Goal: Information Seeking & Learning: Learn about a topic

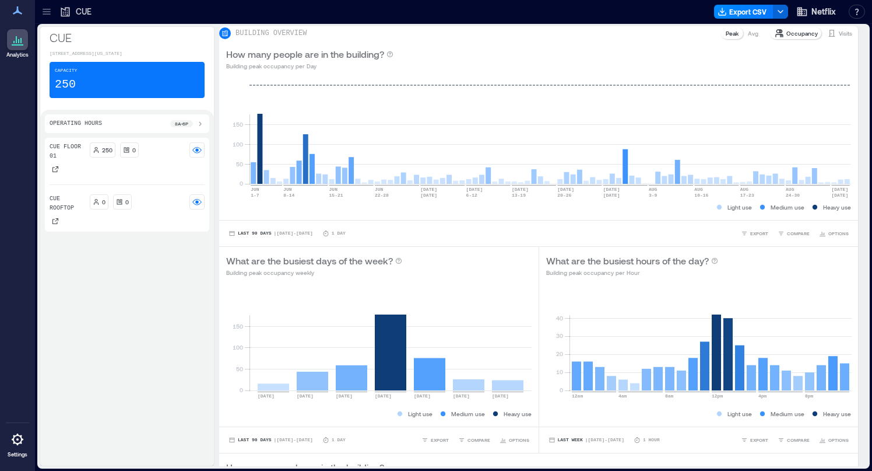
click at [66, 19] on div "CUE" at bounding box center [75, 11] width 39 height 19
click at [78, 12] on p "CUE" at bounding box center [84, 12] width 16 height 12
click at [48, 14] on icon at bounding box center [47, 13] width 8 height 1
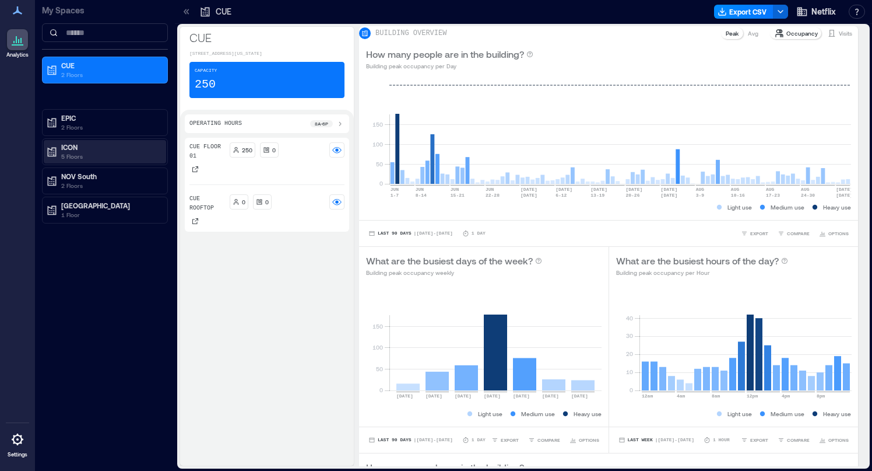
click at [86, 153] on p "5 Floors" at bounding box center [110, 156] width 98 height 9
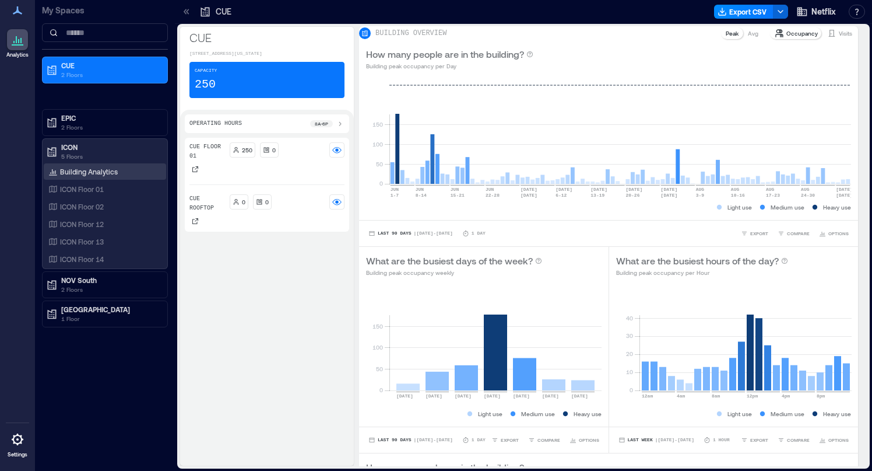
click at [93, 171] on p "Building Analytics" at bounding box center [89, 171] width 58 height 9
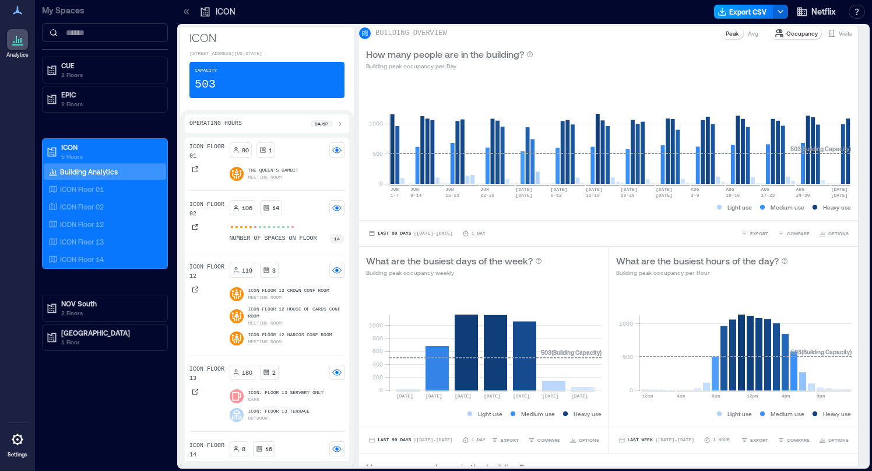
click at [745, 17] on button "Export CSV" at bounding box center [743, 12] width 59 height 14
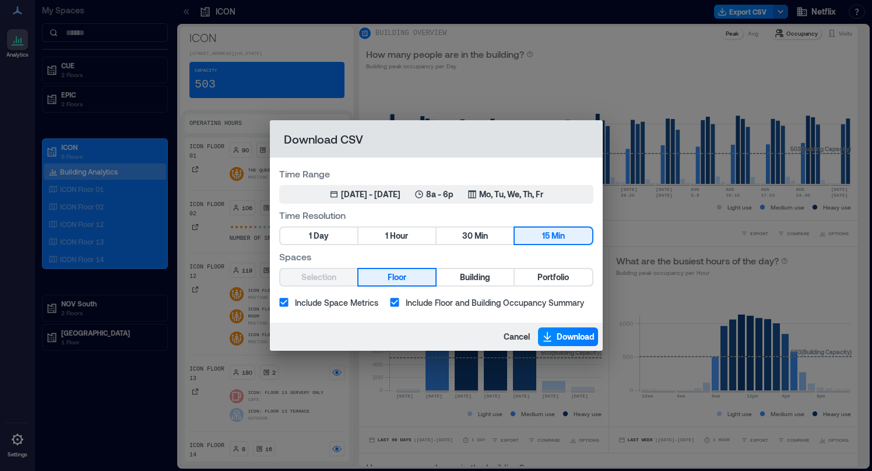
click at [408, 304] on span "Include Floor and Building Occupancy Summary" at bounding box center [495, 302] width 178 height 12
click at [548, 271] on span "Portfolio" at bounding box center [553, 277] width 31 height 15
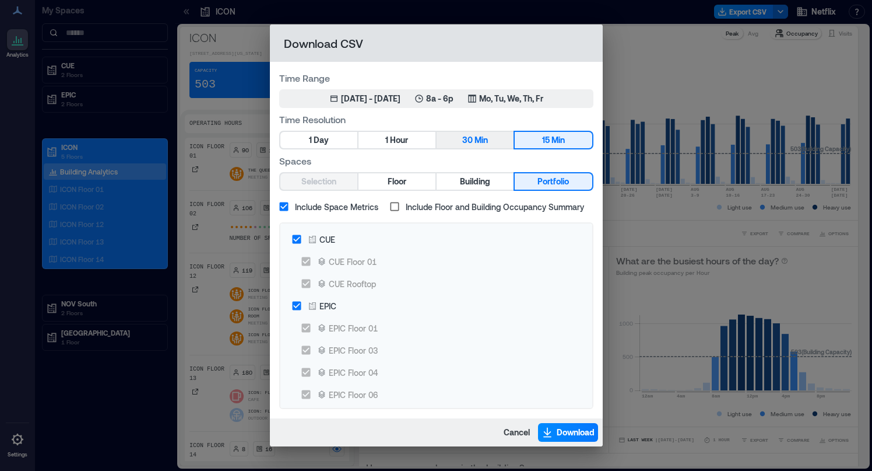
click at [458, 143] on button "30 Min" at bounding box center [475, 140] width 77 height 16
click at [399, 141] on span "Hour" at bounding box center [399, 140] width 18 height 15
click at [521, 150] on div "Time Range Jun 4, 2025 - Sep 3, 2025 8a - 6p Mo, Tu, We, Th, Fr Time Resolution…" at bounding box center [436, 240] width 333 height 356
click at [555, 135] on span "Min" at bounding box center [558, 140] width 13 height 15
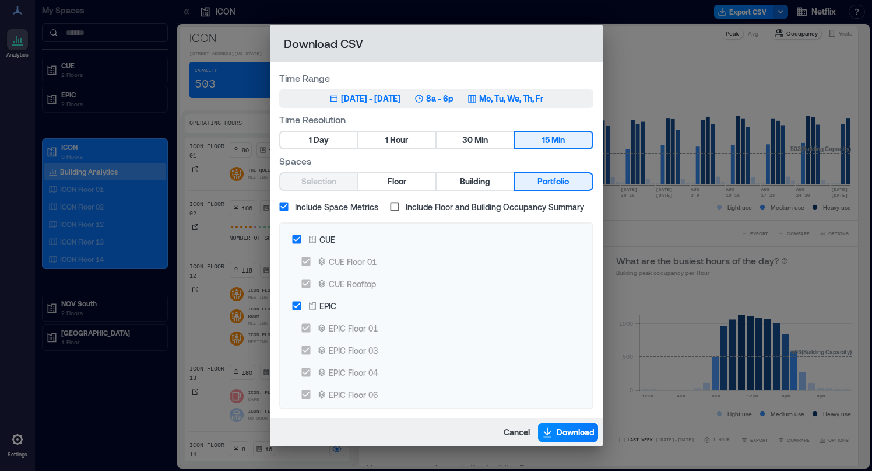
click at [508, 96] on p "Mo, Tu, We, Th, Fr" at bounding box center [511, 99] width 64 height 12
click at [513, 430] on span "Cancel" at bounding box center [517, 432] width 26 height 12
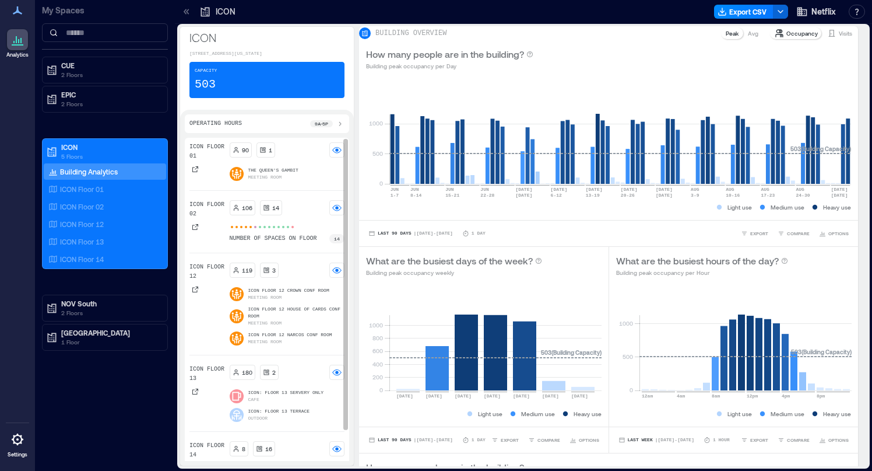
click at [287, 174] on p "The Queen's Gambit" at bounding box center [273, 170] width 50 height 7
click at [265, 153] on icon at bounding box center [262, 149] width 7 height 7
click at [199, 173] on div at bounding box center [196, 169] width 12 height 12
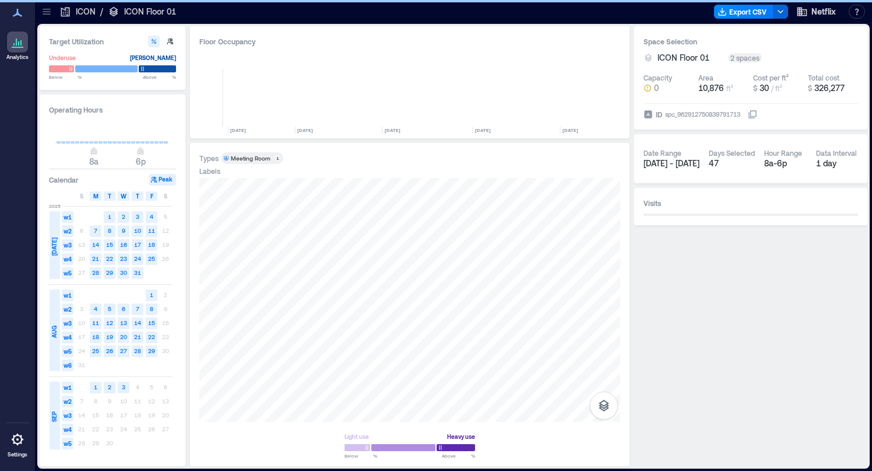
scroll to position [0, 4391]
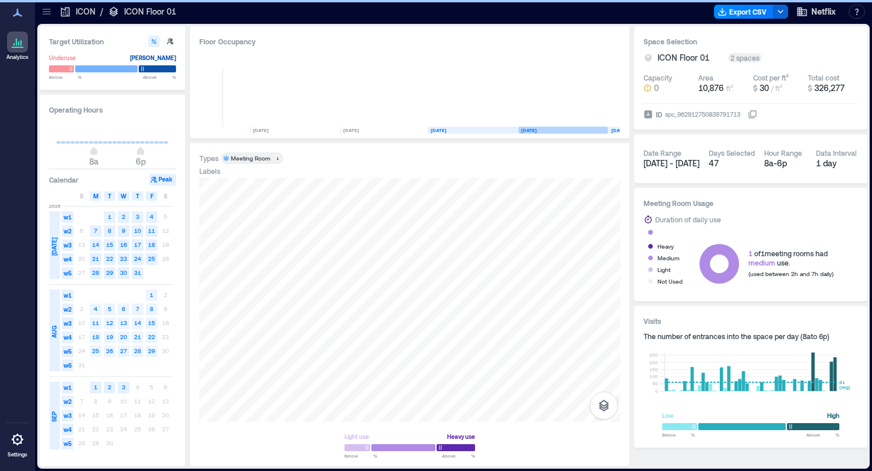
click at [57, 317] on div "AUG" at bounding box center [55, 330] width 10 height 82
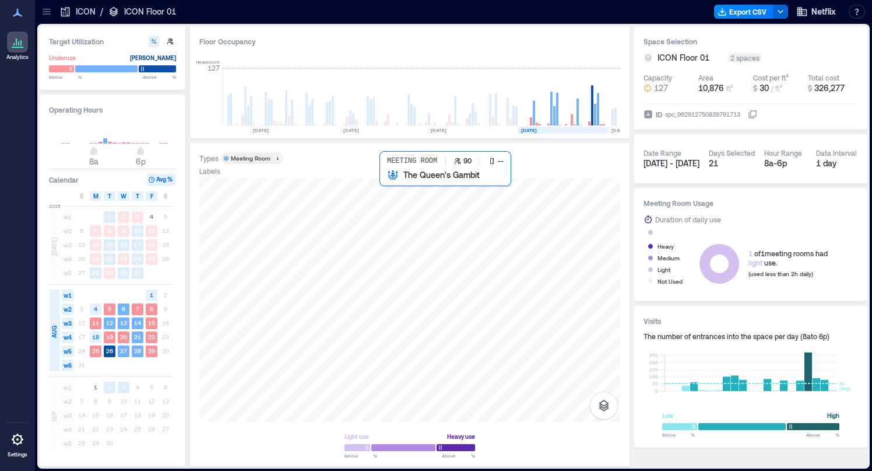
click at [420, 208] on div at bounding box center [409, 300] width 421 height 244
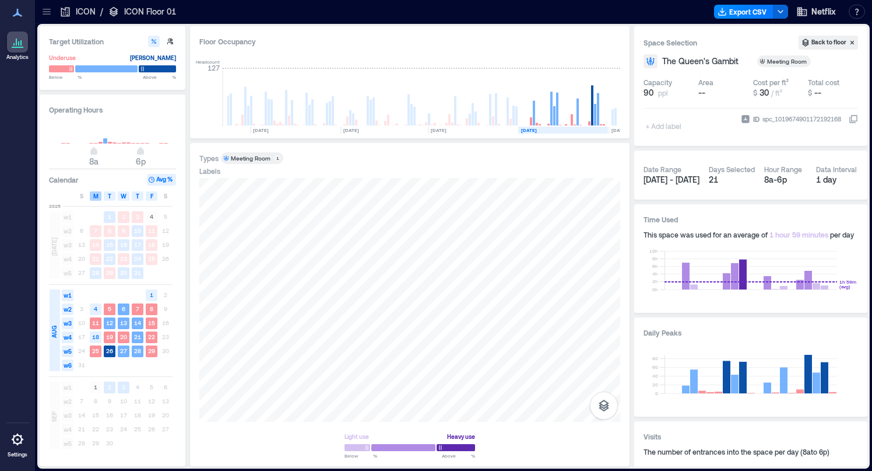
click at [99, 199] on div "M" at bounding box center [96, 195] width 12 height 9
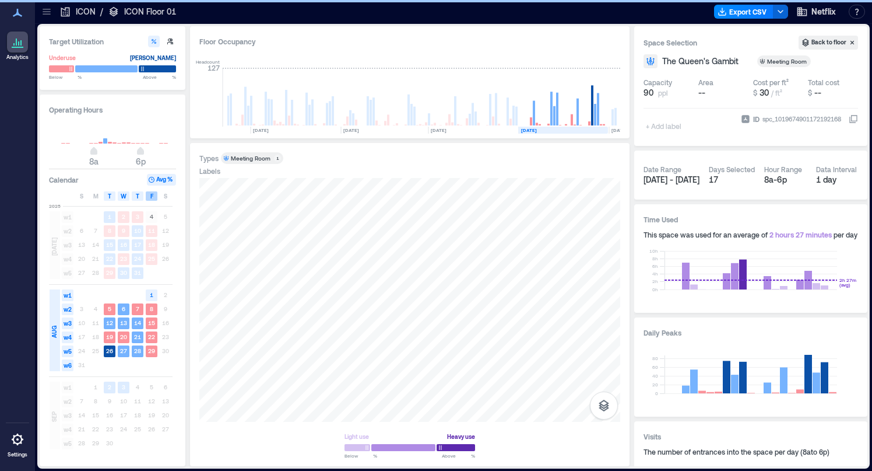
click at [152, 198] on span "F" at bounding box center [151, 195] width 3 height 9
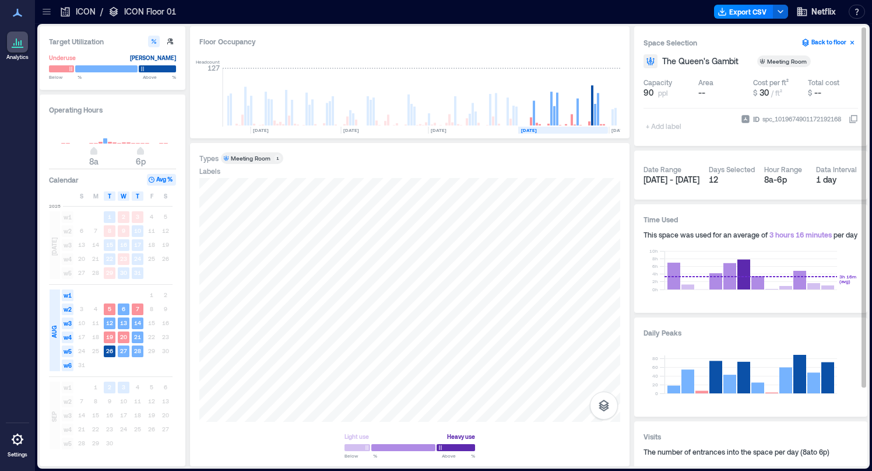
click at [815, 43] on button "Back to floor" at bounding box center [828, 43] width 59 height 14
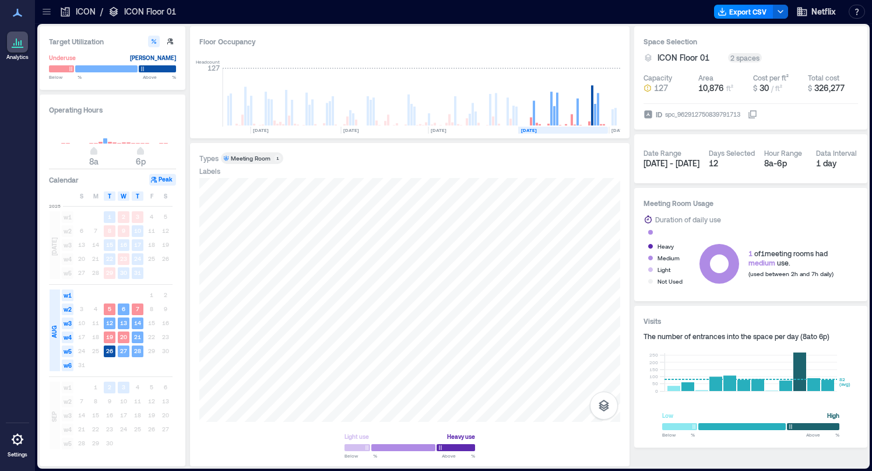
click at [94, 13] on p "ICON" at bounding box center [86, 12] width 20 height 12
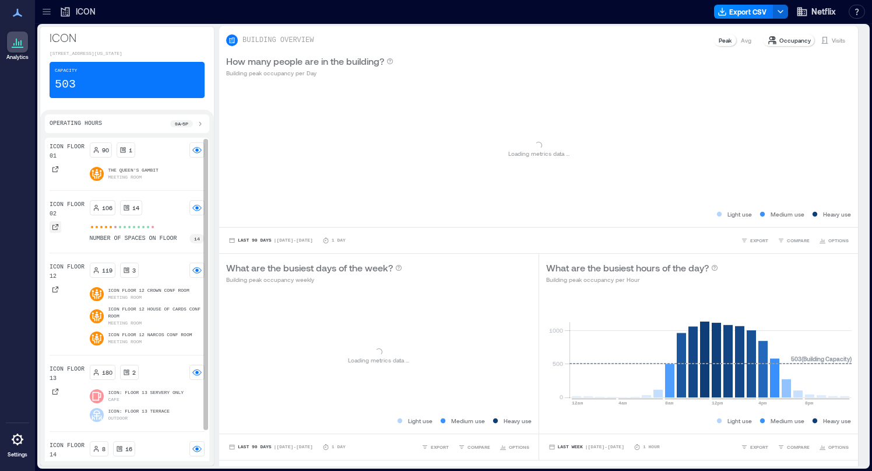
click at [59, 232] on div at bounding box center [56, 227] width 12 height 12
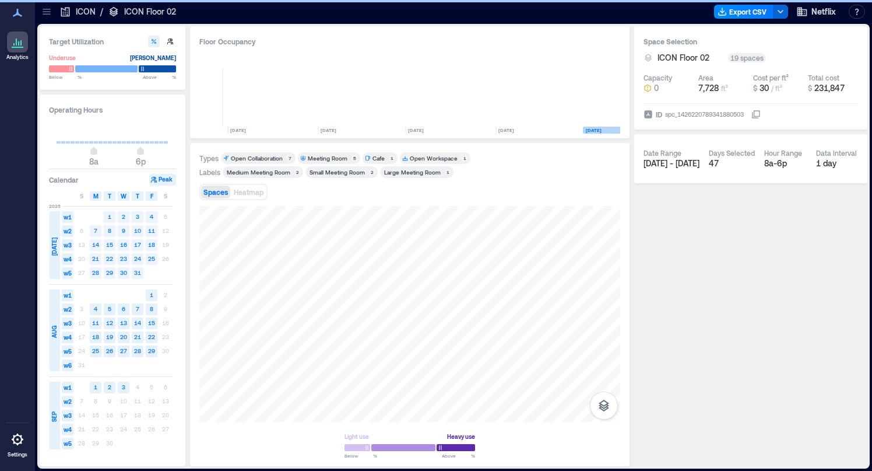
scroll to position [0, 155]
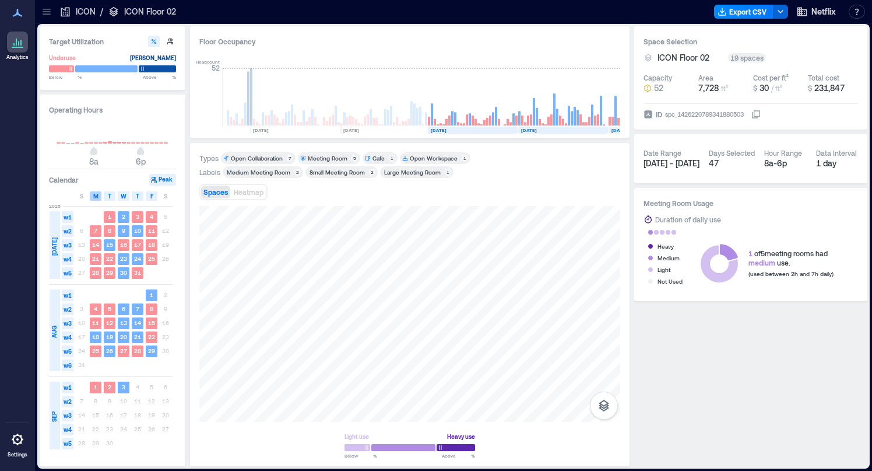
click at [99, 198] on div "M" at bounding box center [96, 195] width 12 height 9
click at [152, 196] on span "F" at bounding box center [151, 195] width 3 height 9
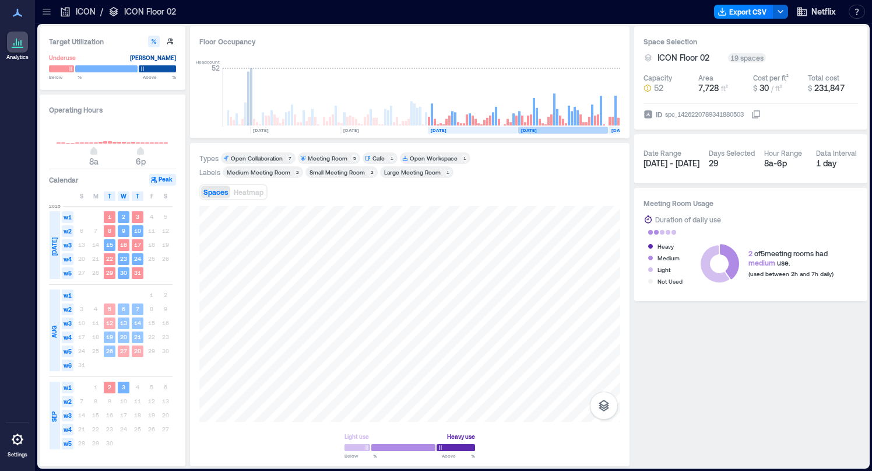
click at [56, 310] on div "AUG" at bounding box center [55, 330] width 10 height 82
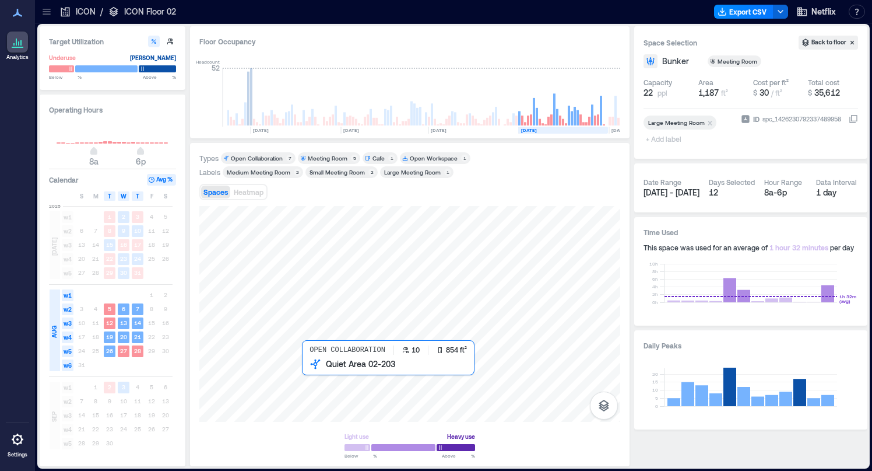
click at [331, 377] on div at bounding box center [409, 314] width 421 height 216
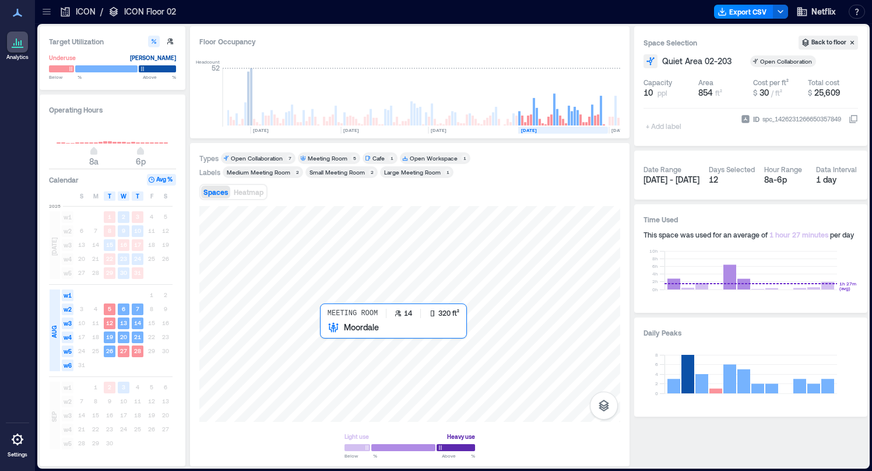
click at [339, 336] on div at bounding box center [409, 314] width 421 height 216
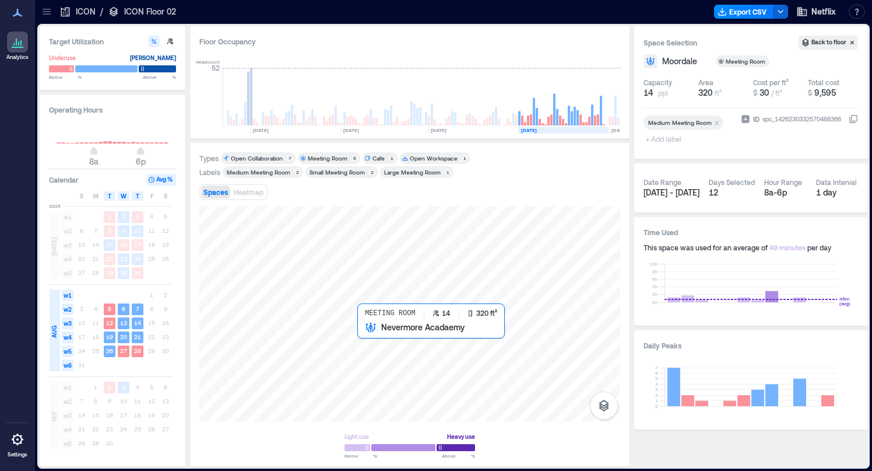
click at [368, 333] on div at bounding box center [409, 314] width 421 height 216
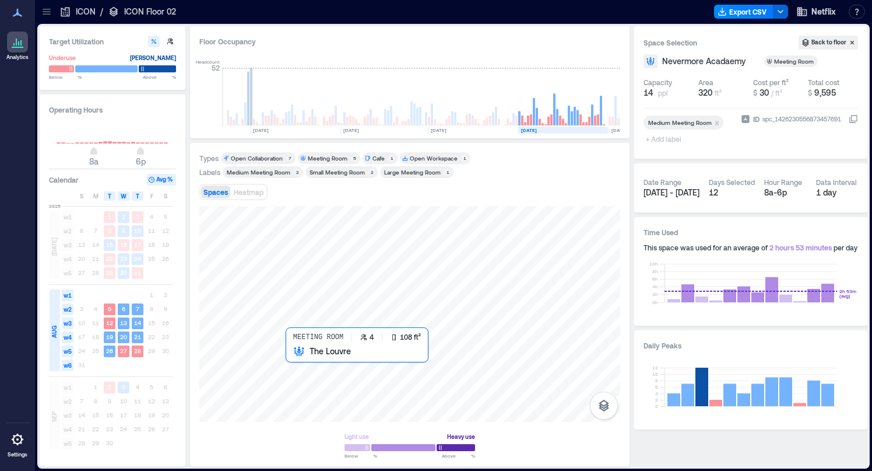
click at [295, 358] on div at bounding box center [409, 314] width 421 height 216
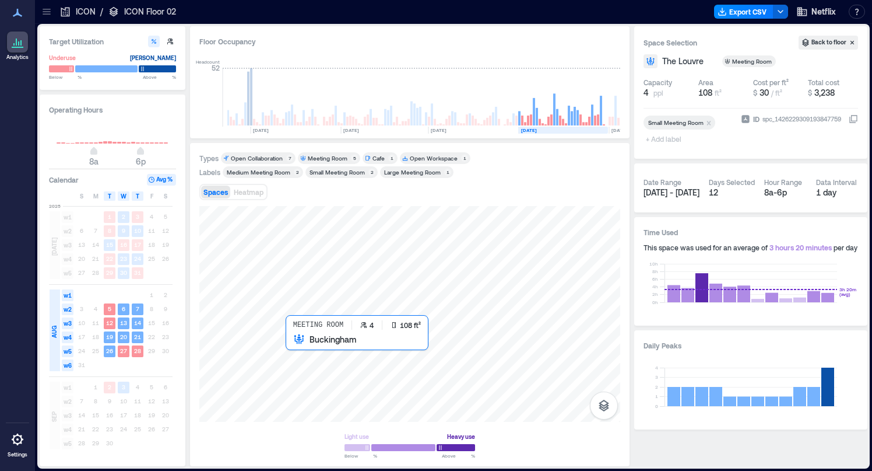
click at [289, 343] on div at bounding box center [409, 314] width 421 height 216
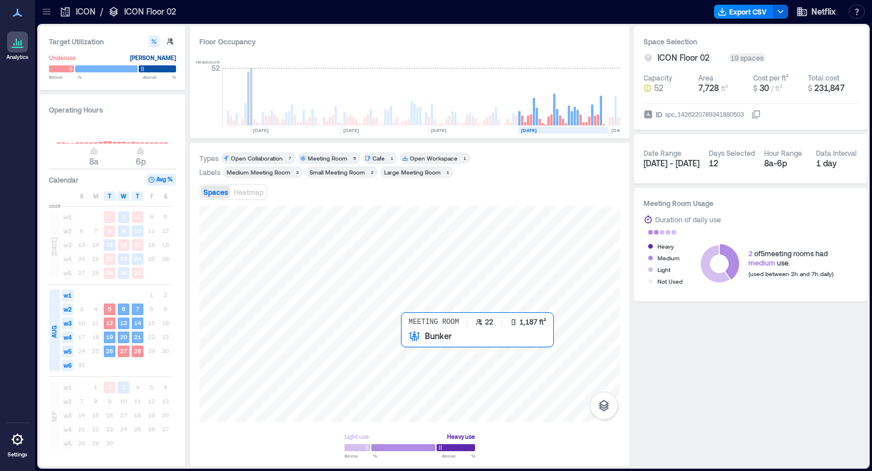
click at [436, 352] on div at bounding box center [409, 314] width 421 height 216
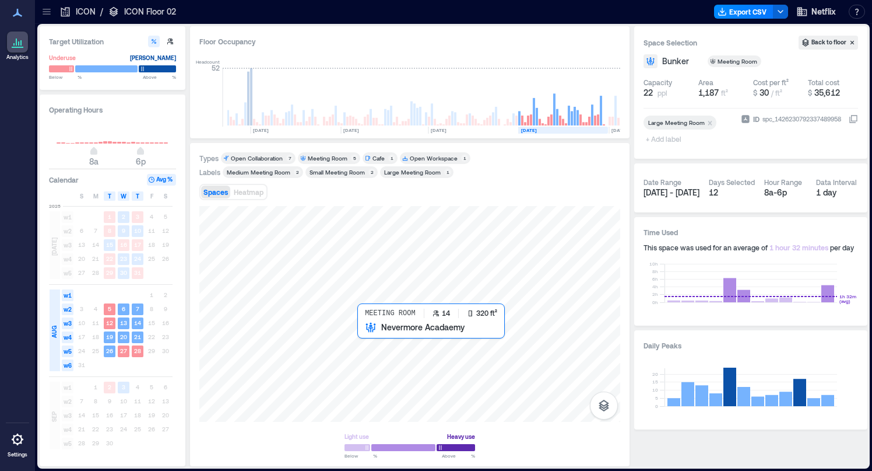
click at [374, 337] on div at bounding box center [409, 314] width 421 height 216
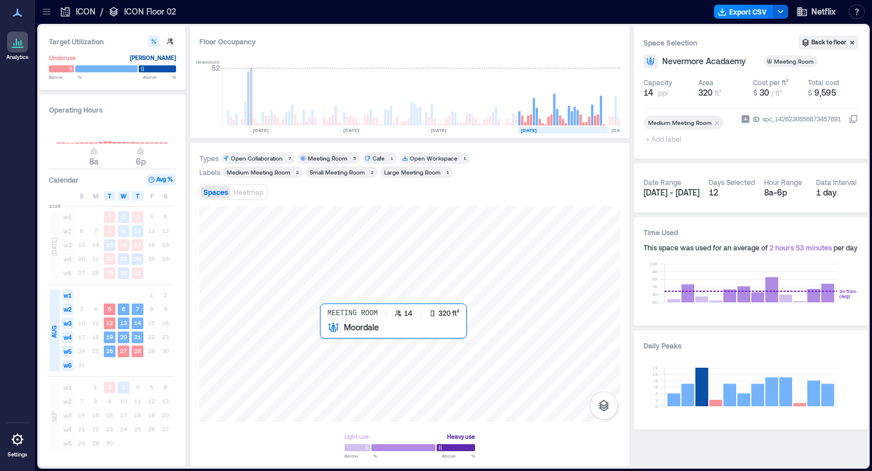
click at [335, 336] on div at bounding box center [409, 314] width 421 height 216
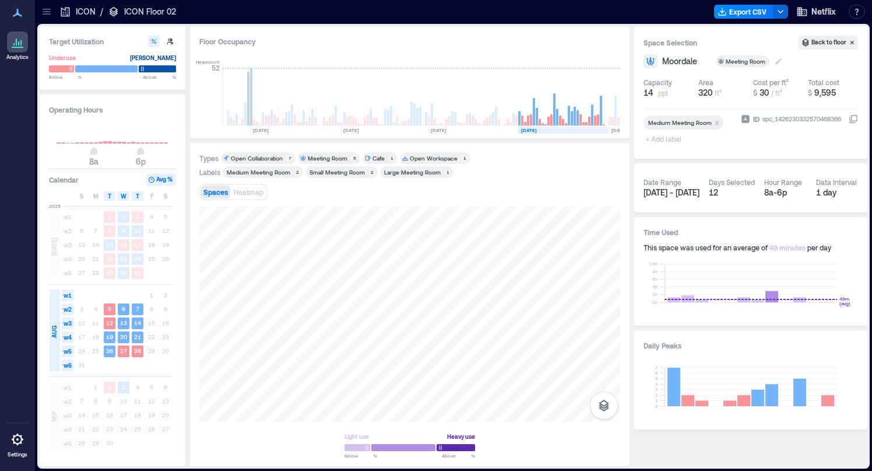
click at [730, 64] on div "Meeting Room" at bounding box center [746, 61] width 41 height 8
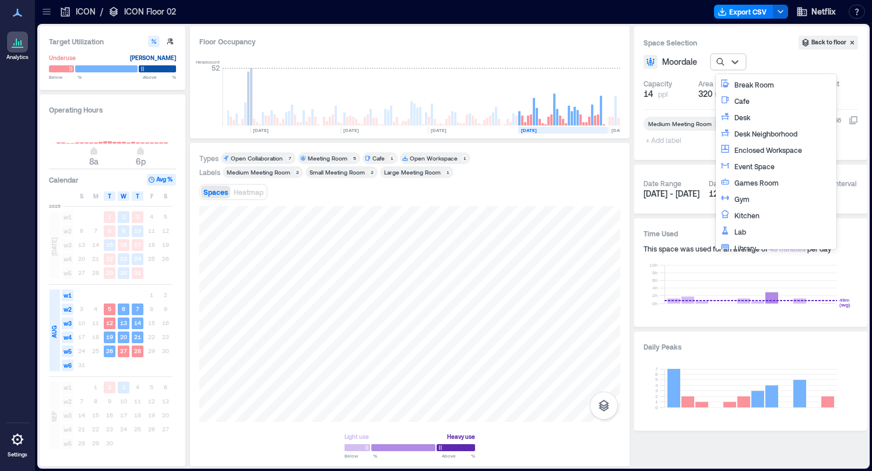
click at [763, 36] on div "Space Selection Back to floor" at bounding box center [751, 43] width 215 height 14
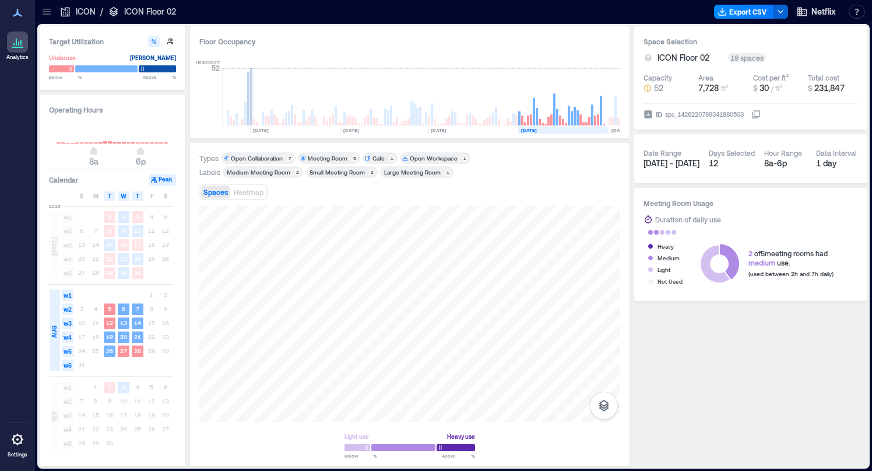
click at [289, 160] on div "7" at bounding box center [289, 158] width 7 height 7
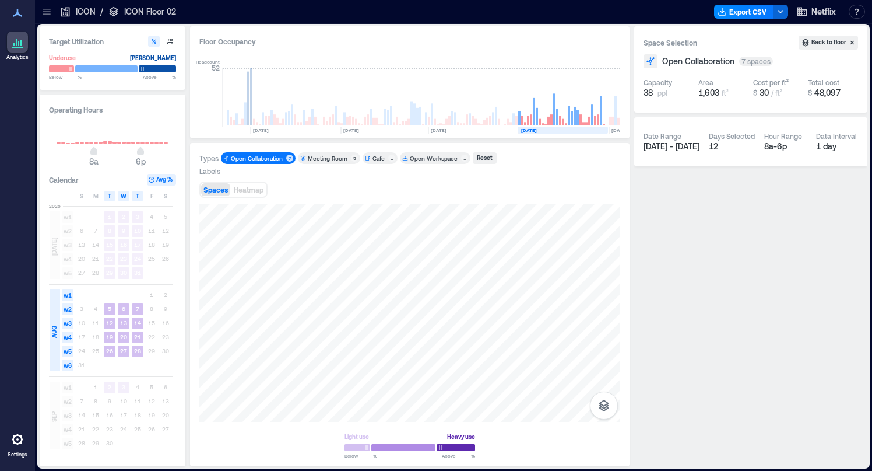
click at [286, 157] on div "7" at bounding box center [289, 158] width 7 height 7
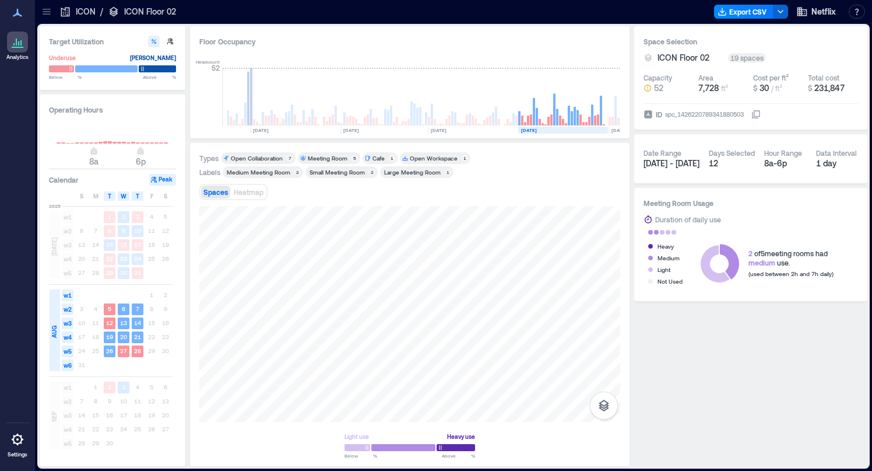
click at [286, 157] on div "7" at bounding box center [289, 158] width 7 height 7
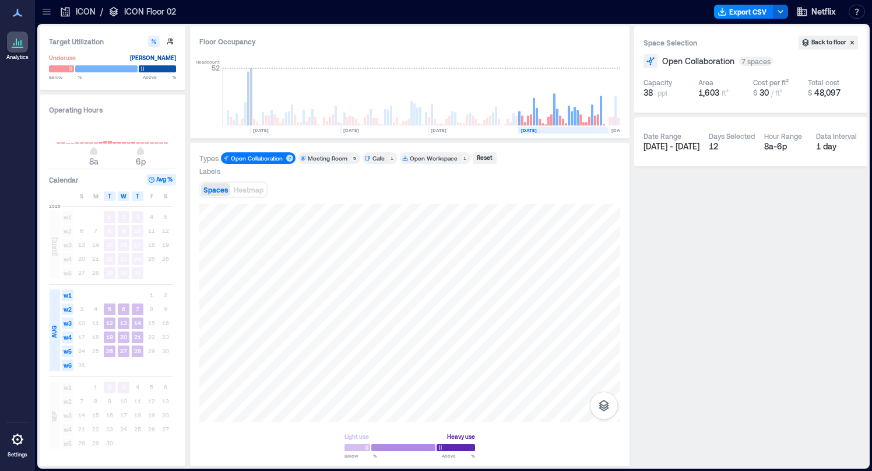
click at [323, 155] on div "Meeting Room" at bounding box center [328, 158] width 40 height 8
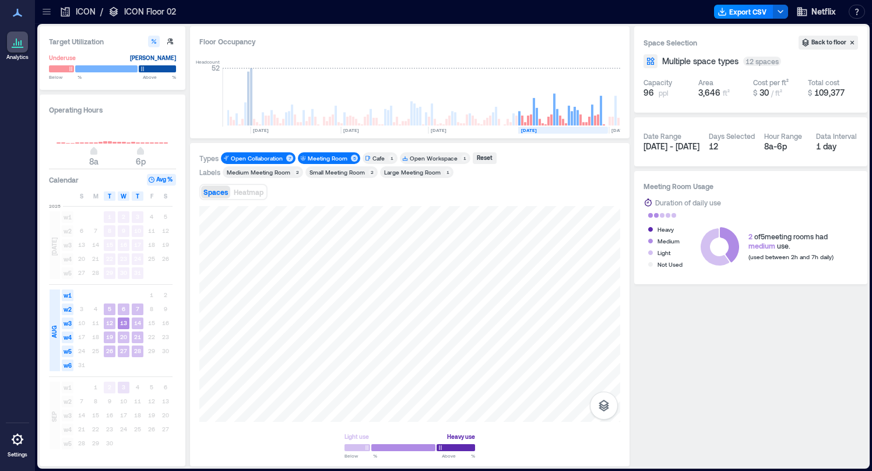
click at [388, 159] on div "1" at bounding box center [391, 158] width 7 height 7
click at [283, 157] on div "Open Collaboration" at bounding box center [258, 158] width 54 height 8
click at [376, 156] on div "Cafe" at bounding box center [379, 158] width 12 height 8
click at [82, 16] on p "ICON" at bounding box center [86, 12] width 20 height 12
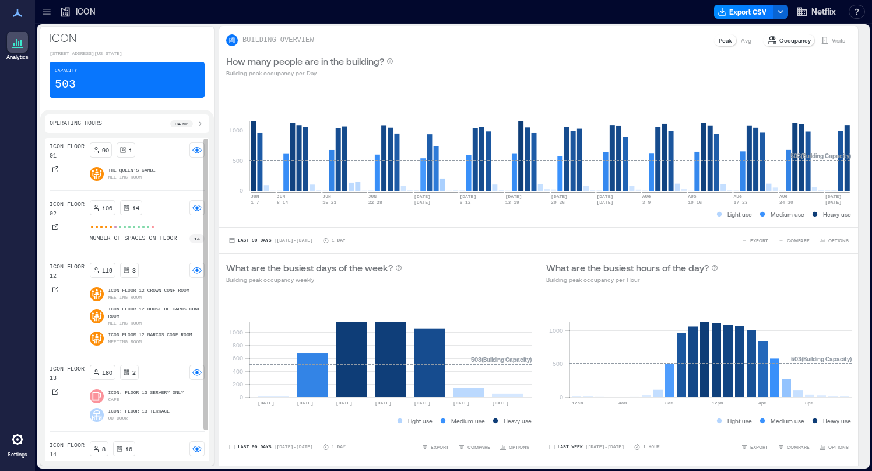
click at [62, 173] on div "ICON Floor 01" at bounding box center [68, 158] width 36 height 33
click at [53, 173] on icon at bounding box center [55, 169] width 7 height 7
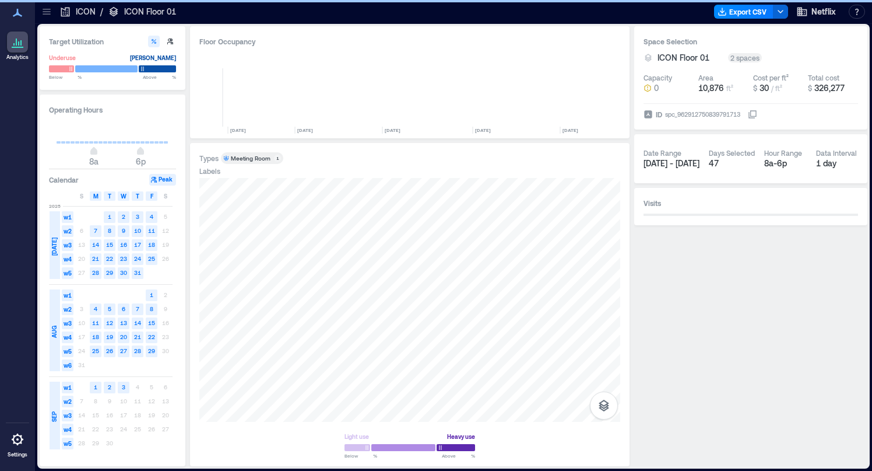
scroll to position [0, 4391]
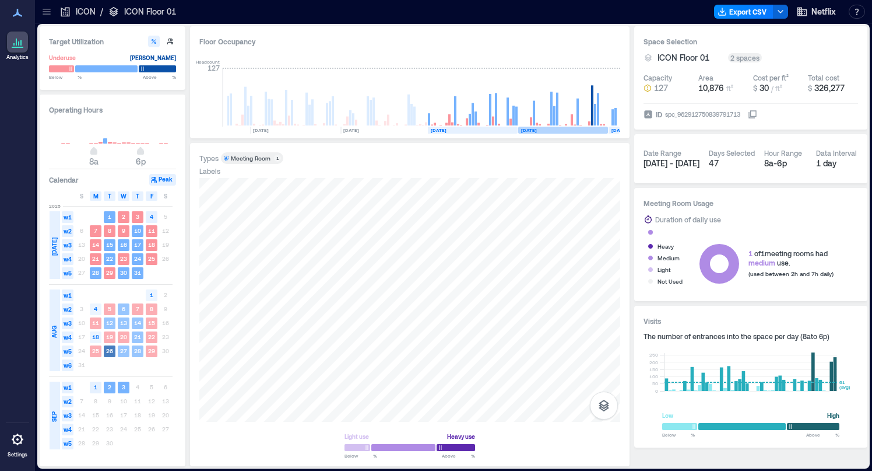
click at [54, 311] on div "AUG" at bounding box center [55, 330] width 10 height 82
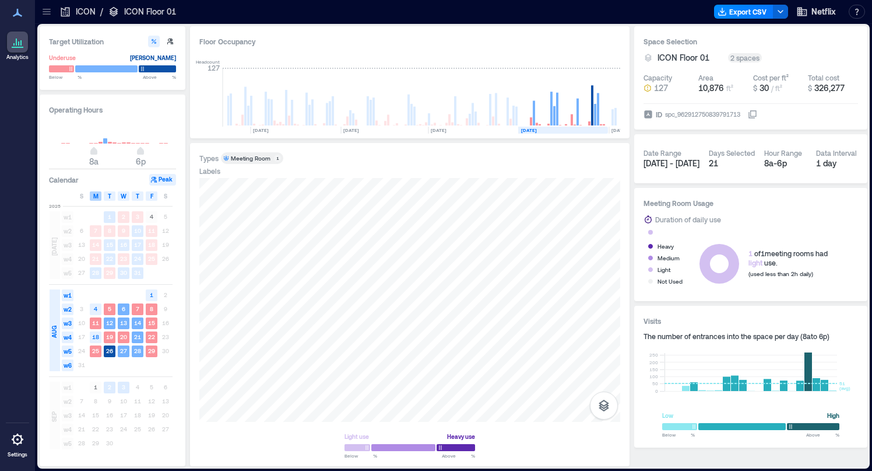
click at [96, 198] on span "M" at bounding box center [95, 195] width 5 height 9
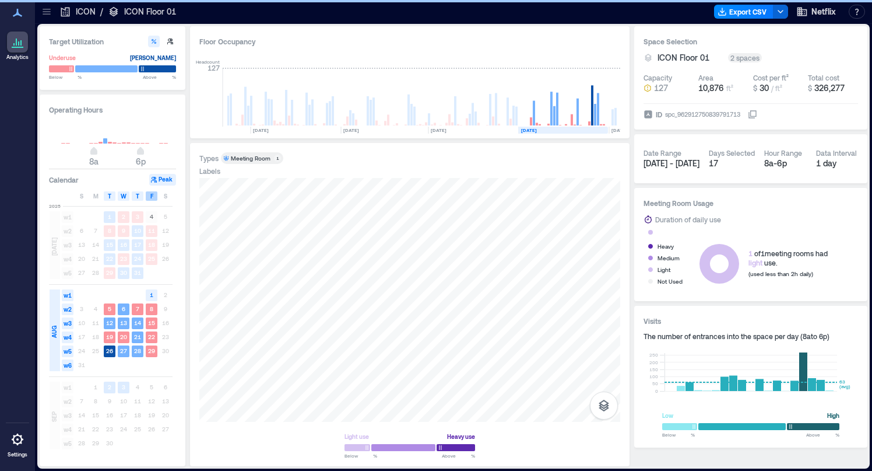
click at [149, 196] on div "F" at bounding box center [152, 195] width 12 height 9
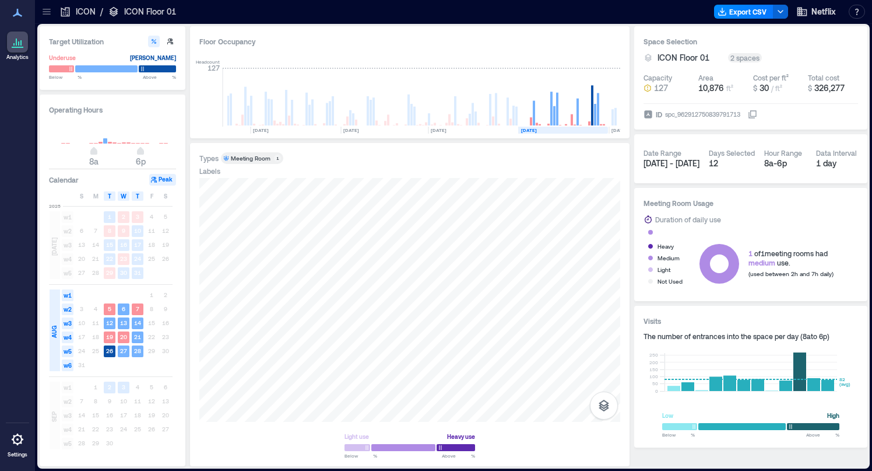
click at [248, 157] on div "Meeting Room" at bounding box center [251, 158] width 40 height 8
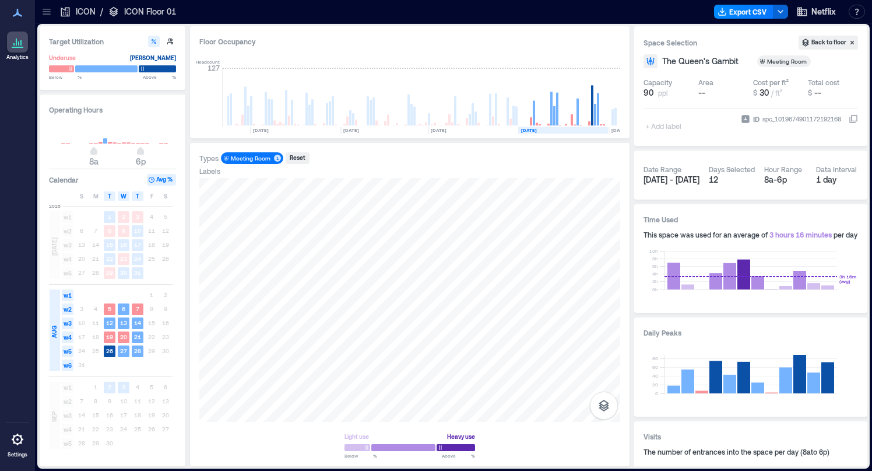
click at [78, 13] on p "ICON" at bounding box center [86, 12] width 20 height 12
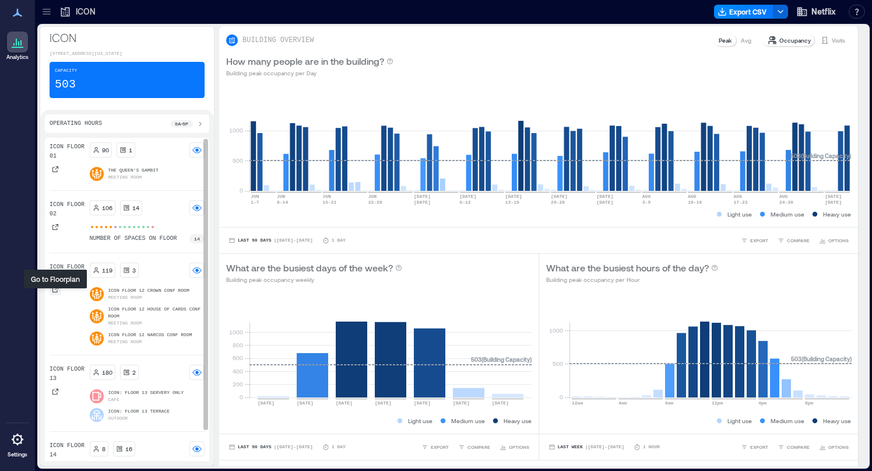
click at [56, 293] on icon at bounding box center [55, 289] width 7 height 7
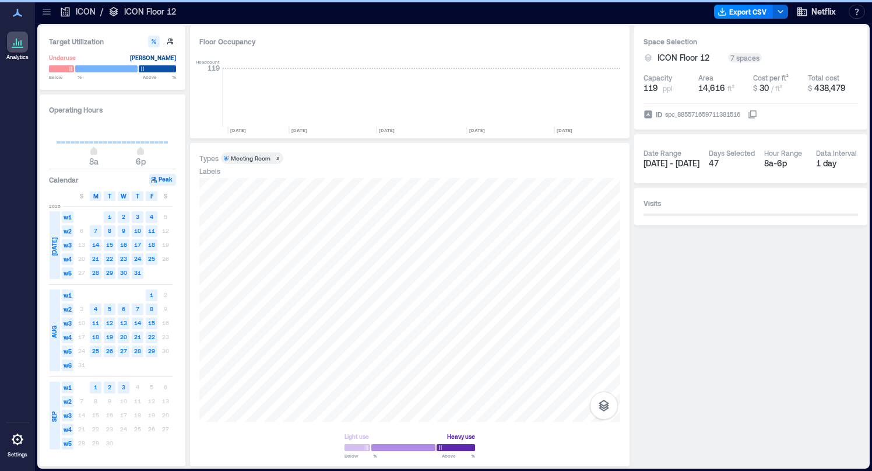
scroll to position [0, 4385]
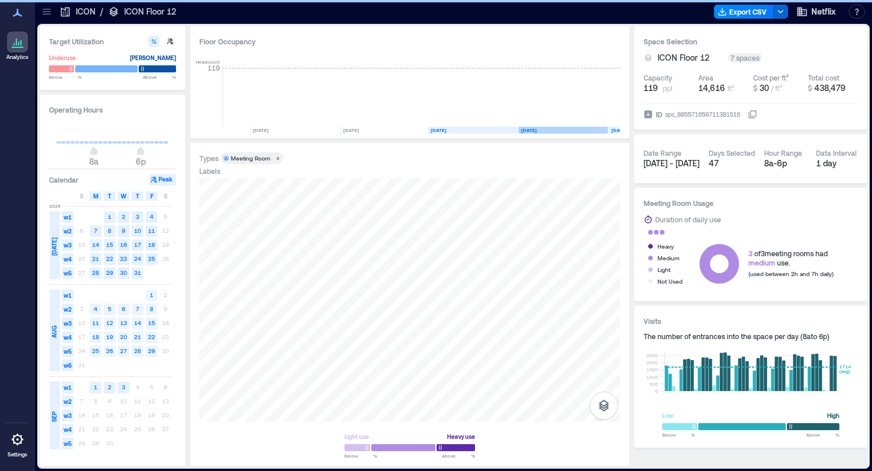
click at [50, 306] on div "AUG" at bounding box center [55, 330] width 10 height 82
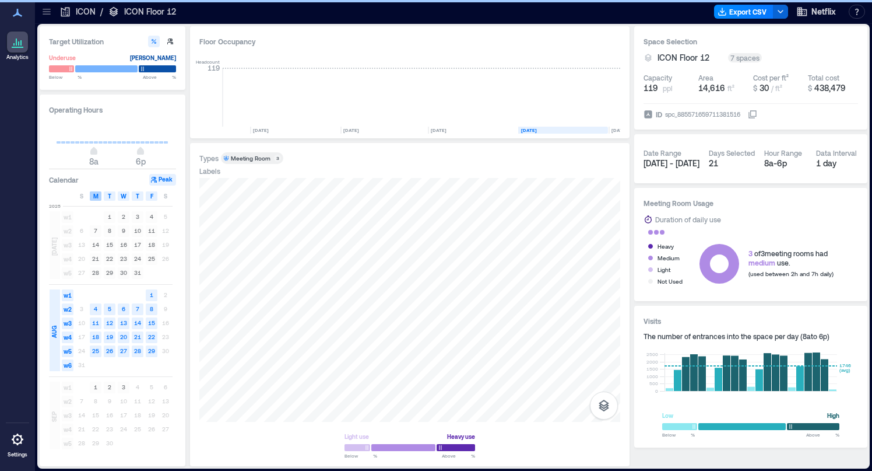
click at [93, 195] on span "M" at bounding box center [95, 195] width 5 height 9
click at [146, 197] on div "F" at bounding box center [152, 195] width 12 height 9
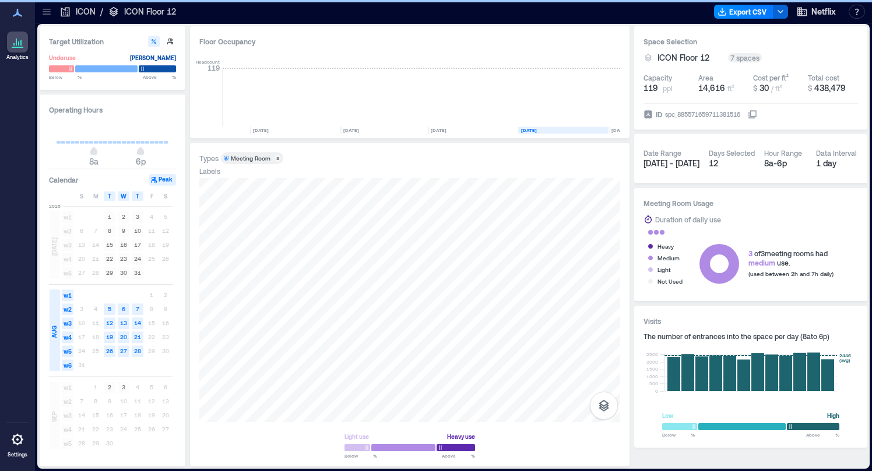
click at [255, 161] on div "Meeting Room" at bounding box center [251, 158] width 40 height 8
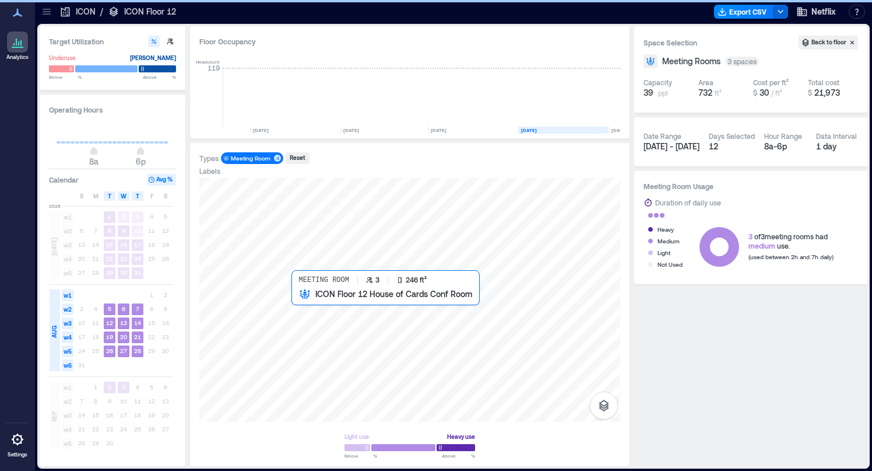
click at [307, 310] on div at bounding box center [409, 300] width 421 height 244
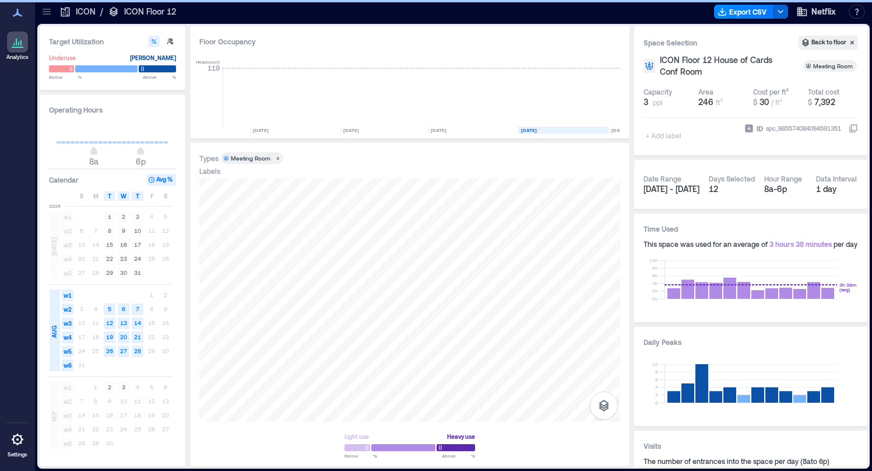
click at [247, 155] on div "Meeting Room" at bounding box center [251, 158] width 40 height 8
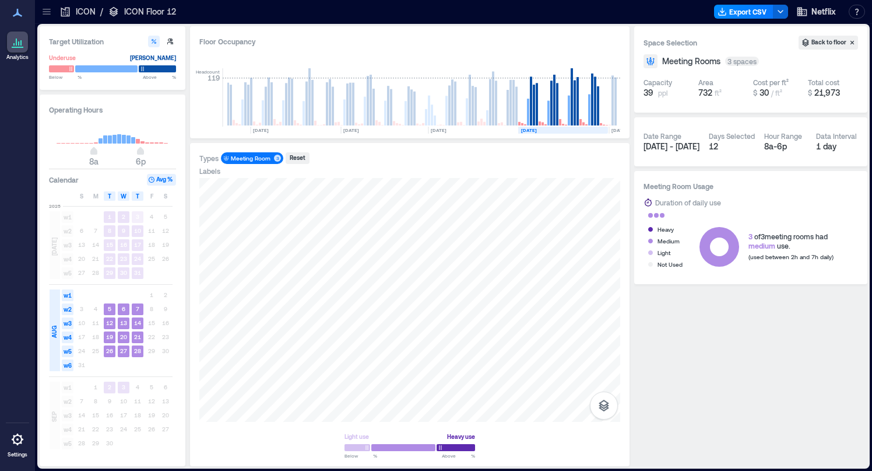
click at [651, 203] on icon at bounding box center [648, 202] width 9 height 9
click at [312, 299] on div at bounding box center [409, 300] width 421 height 244
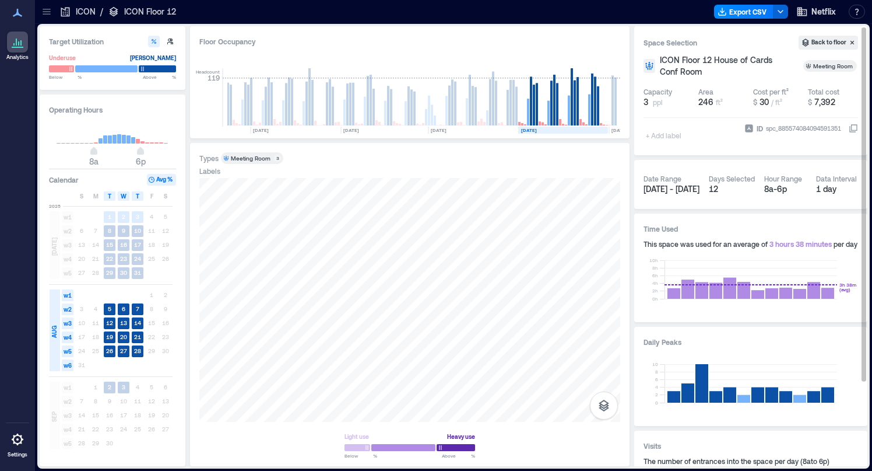
click at [248, 159] on div "Meeting Room" at bounding box center [251, 158] width 40 height 8
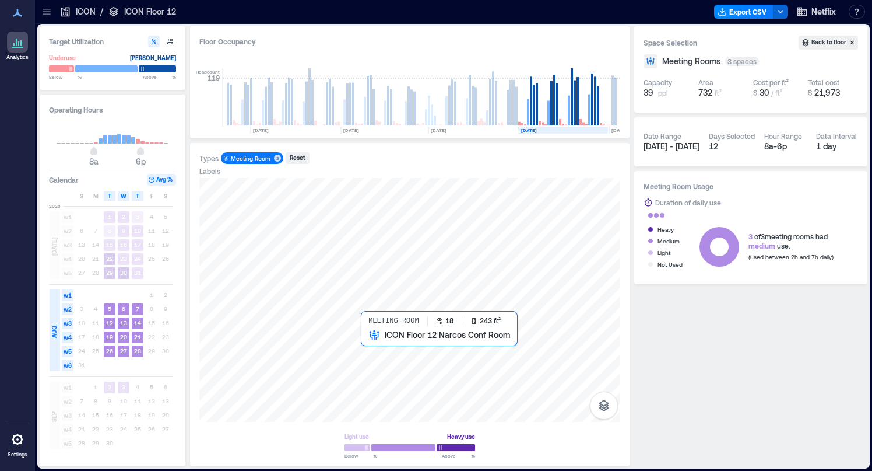
click at [371, 345] on div at bounding box center [409, 300] width 421 height 244
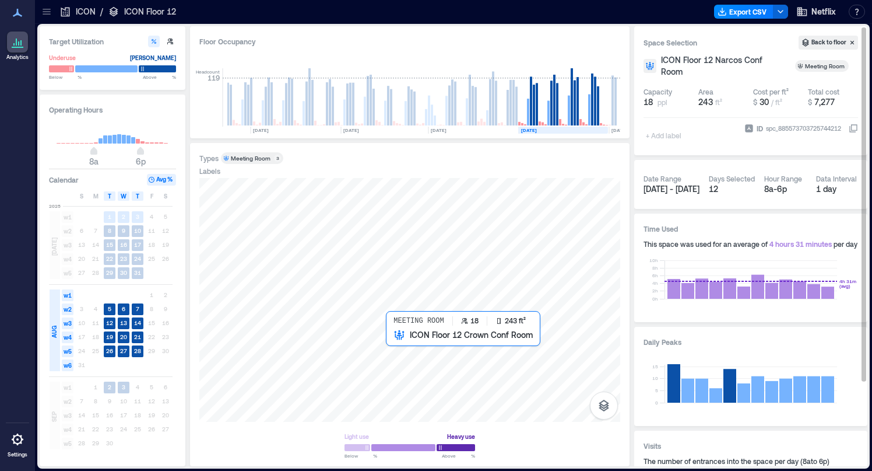
click at [399, 345] on div at bounding box center [409, 300] width 421 height 244
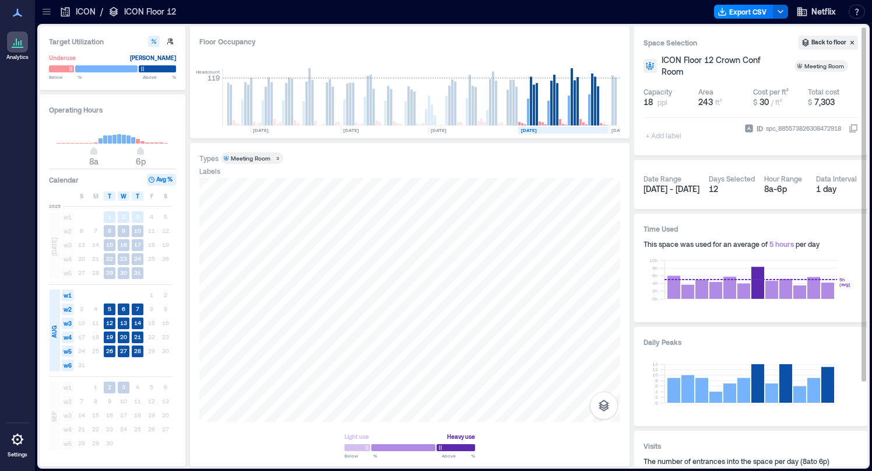
click at [82, 14] on p "ICON" at bounding box center [86, 12] width 20 height 12
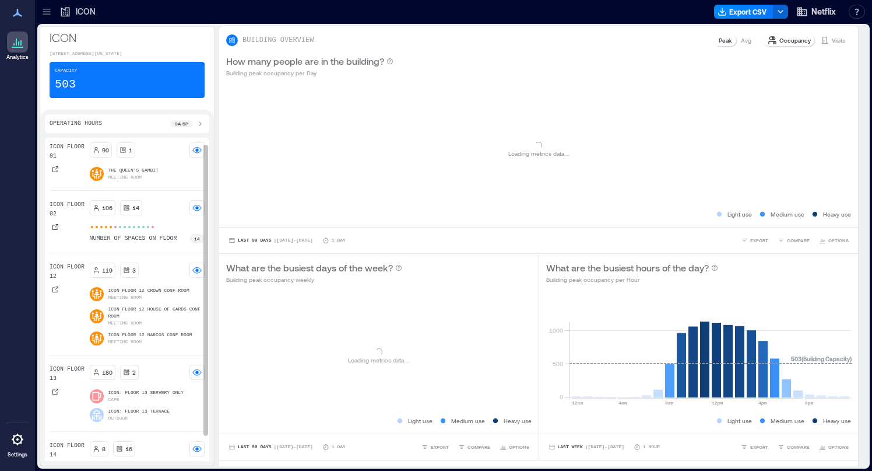
scroll to position [35, 0]
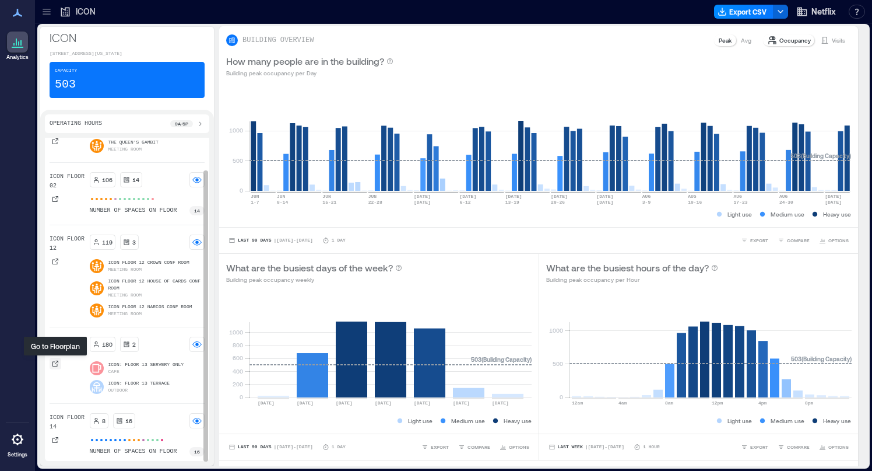
click at [57, 362] on icon at bounding box center [55, 363] width 7 height 7
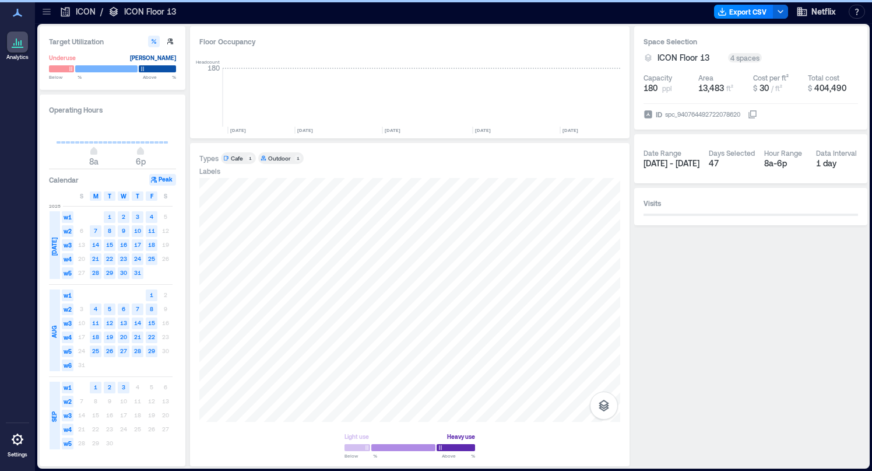
scroll to position [0, 4391]
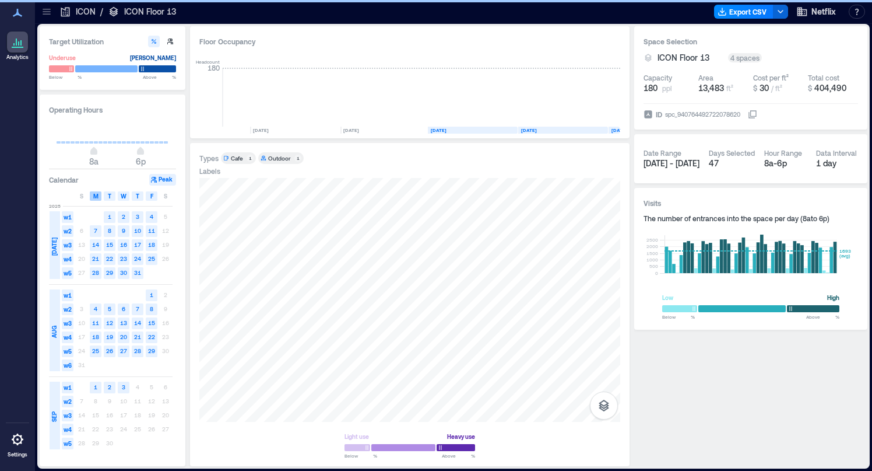
click at [94, 197] on span "M" at bounding box center [95, 195] width 5 height 9
click at [146, 196] on div "F" at bounding box center [152, 195] width 12 height 9
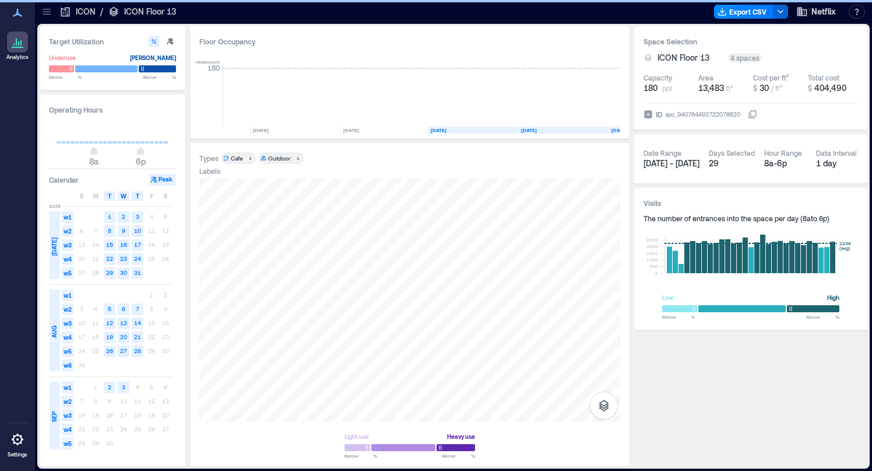
click at [76, 16] on p "ICON" at bounding box center [86, 12] width 20 height 12
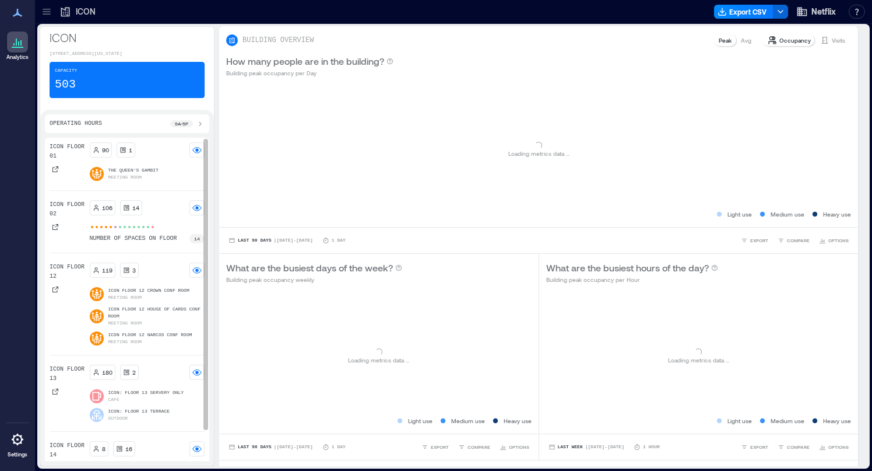
click at [54, 442] on div "ICON Floor 01 90 1 The Queen's Gambit Meeting Room ICON Floor 02 106 14 number …" at bounding box center [127, 313] width 155 height 342
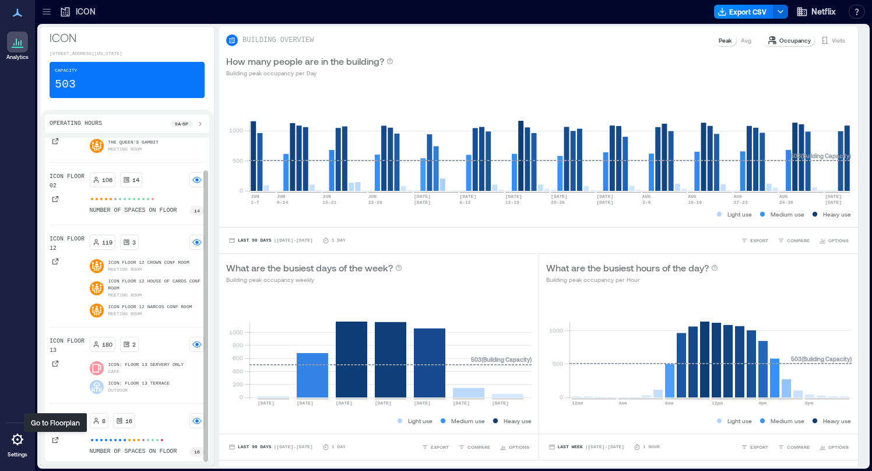
click at [54, 442] on icon at bounding box center [55, 440] width 6 height 6
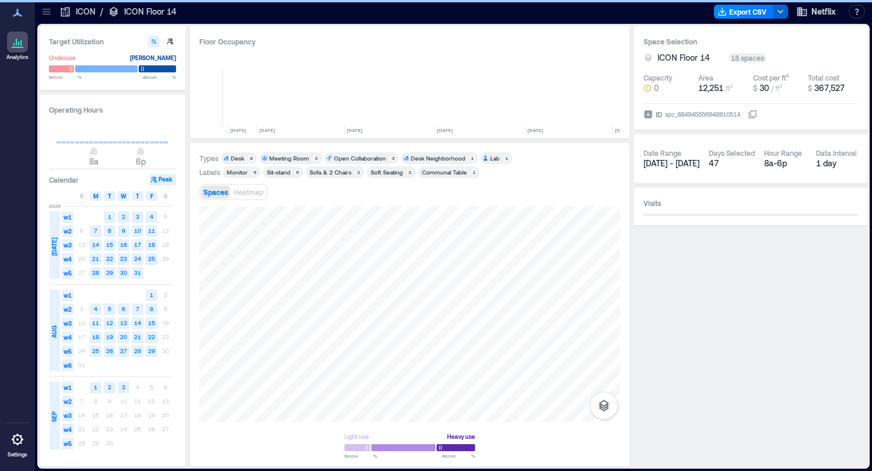
scroll to position [0, 4175]
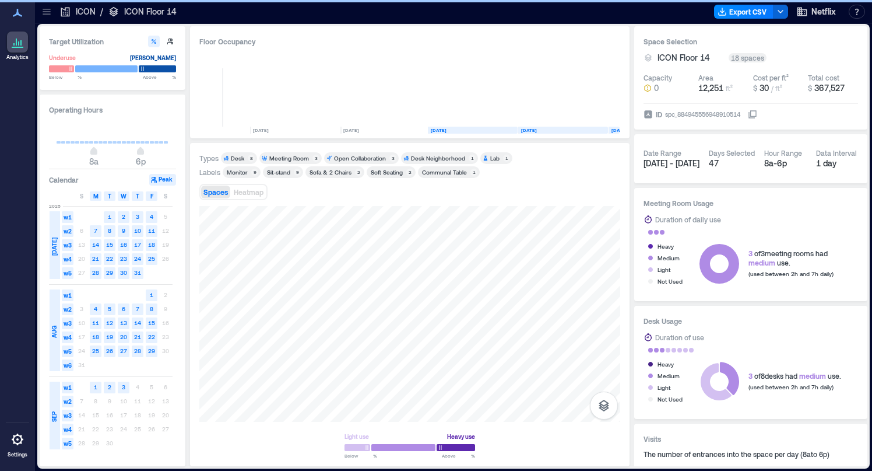
click at [282, 158] on div "Meeting Room" at bounding box center [289, 158] width 40 height 8
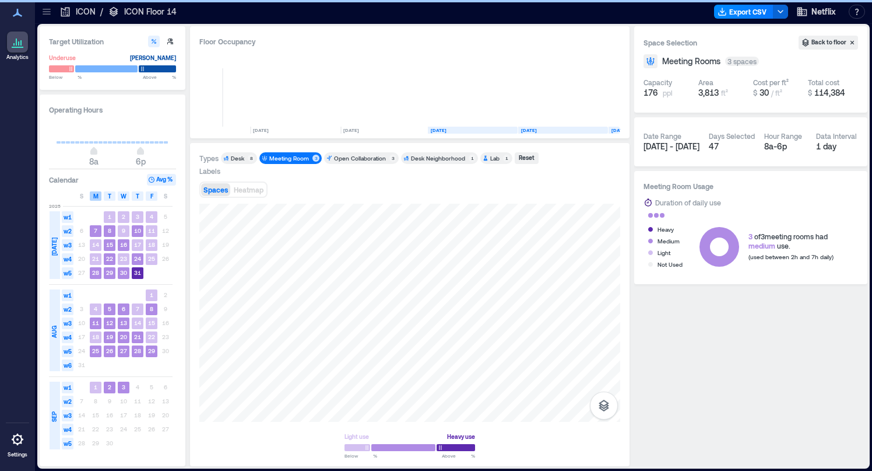
click at [98, 197] on div "M" at bounding box center [96, 195] width 12 height 9
click at [147, 196] on div "F" at bounding box center [152, 195] width 12 height 9
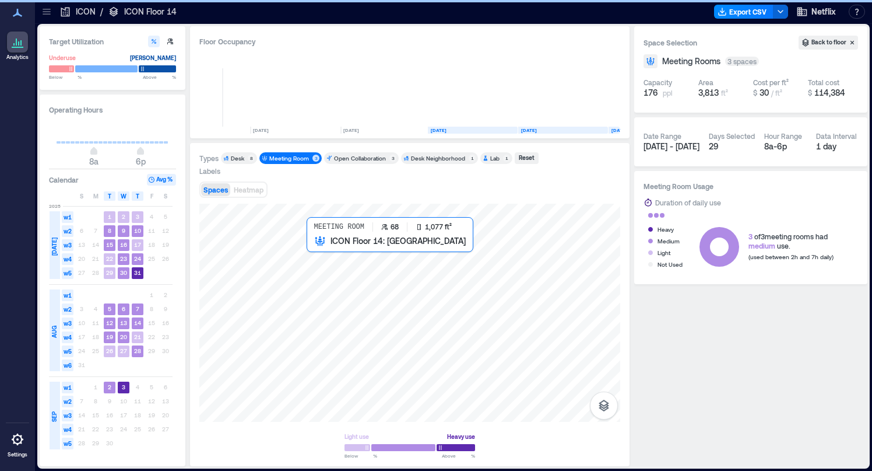
click at [330, 273] on div at bounding box center [409, 312] width 421 height 218
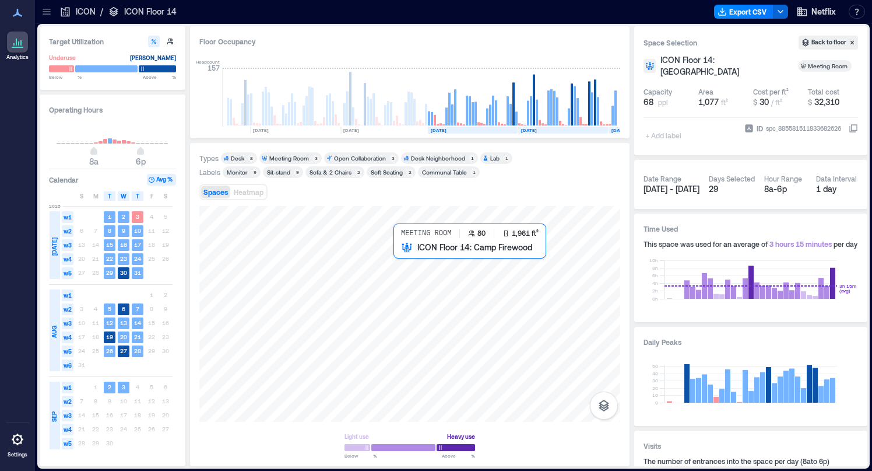
click at [408, 276] on div at bounding box center [409, 314] width 421 height 216
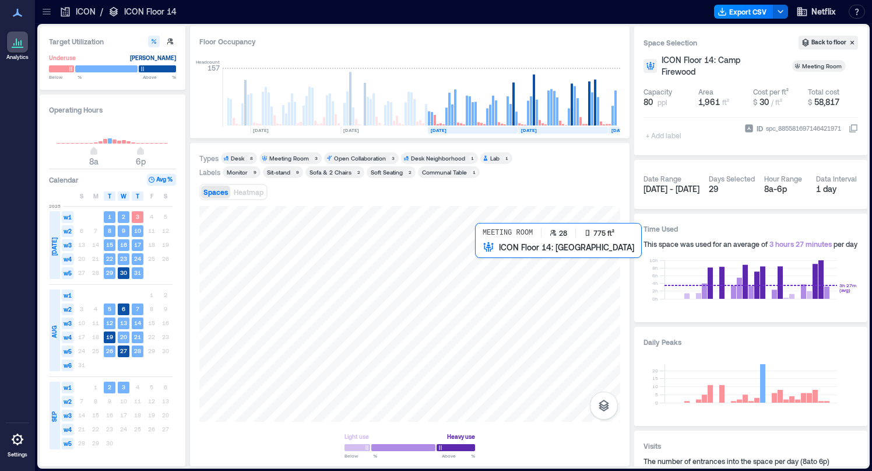
click at [490, 269] on div at bounding box center [409, 314] width 421 height 216
